Goal: Task Accomplishment & Management: Manage account settings

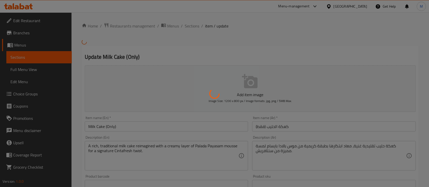
click at [49, 23] on div at bounding box center [214, 93] width 429 height 187
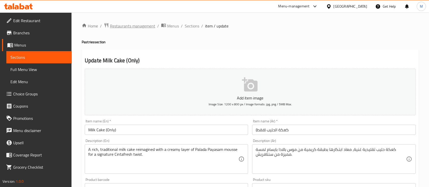
click at [122, 28] on span "Restaurants management" at bounding box center [132, 26] width 45 height 6
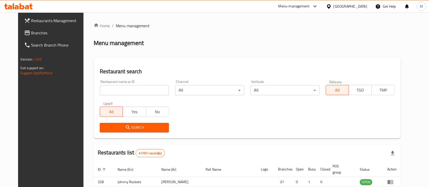
click at [134, 89] on div at bounding box center [214, 93] width 429 height 187
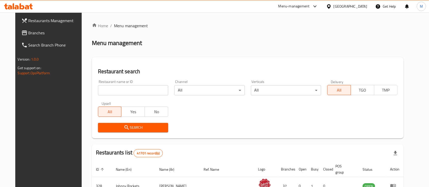
click at [134, 89] on input "search" at bounding box center [133, 90] width 70 height 10
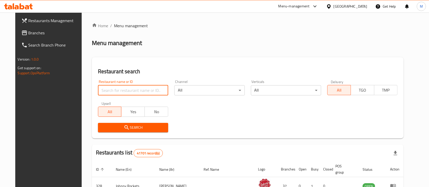
paste input "681544"
type input "681544"
click button "Search" at bounding box center [133, 127] width 70 height 9
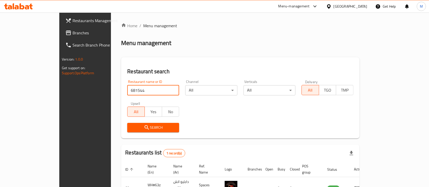
scroll to position [30, 0]
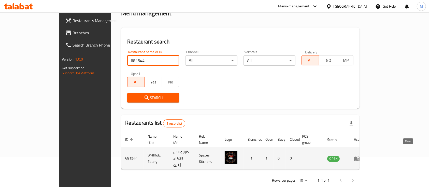
click at [359, 158] on icon "enhanced table" at bounding box center [358, 159] width 2 height 2
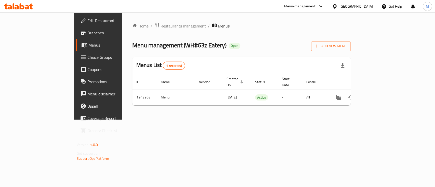
click at [87, 33] on span "Branches" at bounding box center [114, 33] width 55 height 6
